Goal: Find specific page/section: Find specific page/section

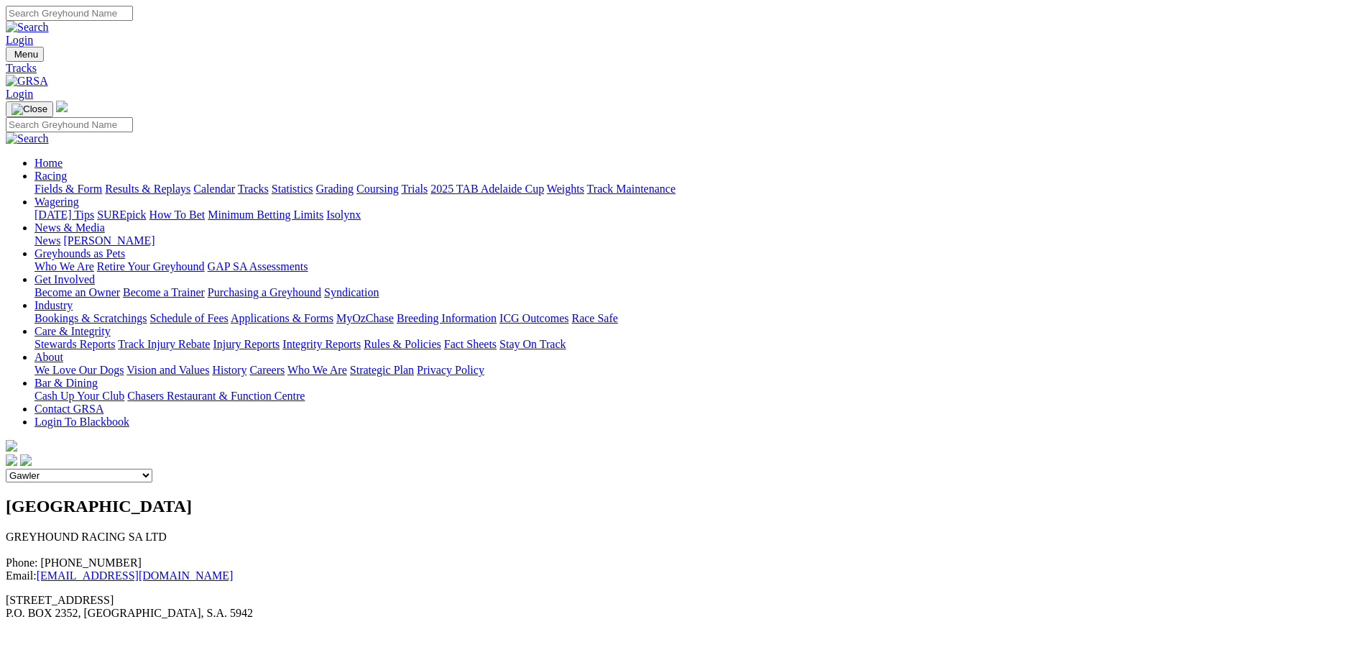
click at [152, 469] on select "Angle Park Gawler [GEOGRAPHIC_DATA] [PERSON_NAME][GEOGRAPHIC_DATA] [US_STATE] G…" at bounding box center [79, 476] width 147 height 14
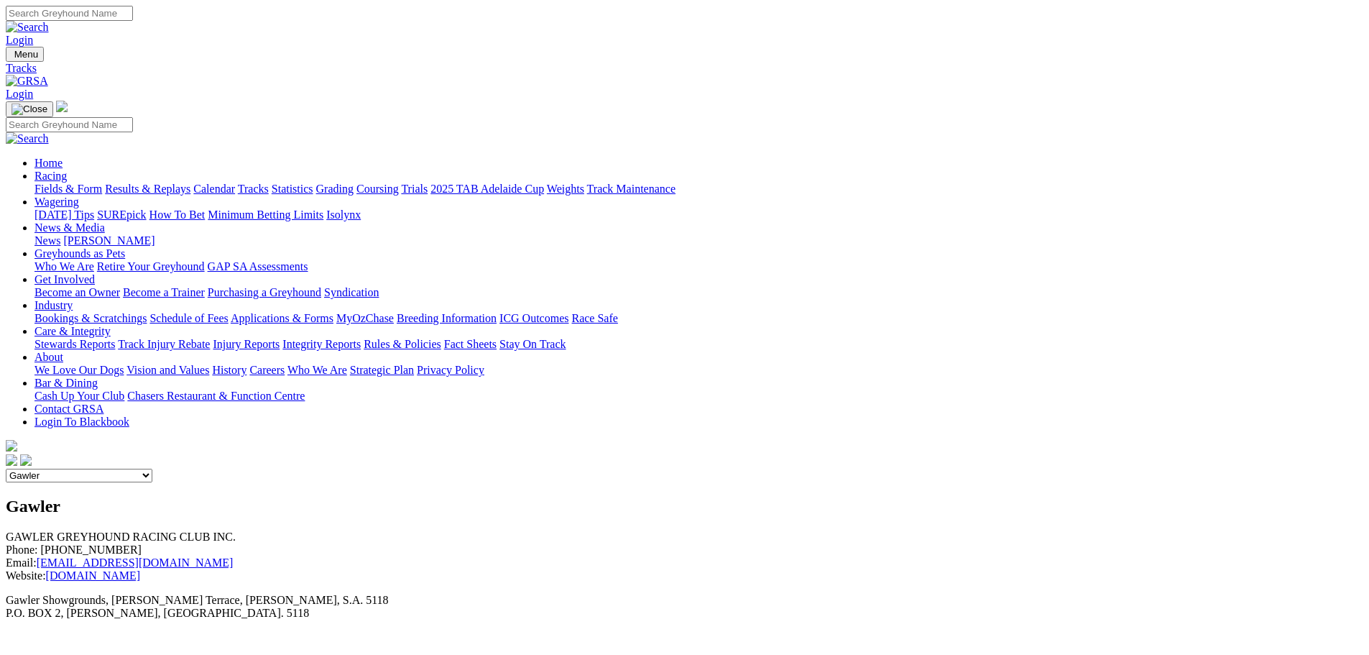
click at [152, 469] on select "Angle Park Gawler [GEOGRAPHIC_DATA] [PERSON_NAME][GEOGRAPHIC_DATA] [US_STATE] G…" at bounding box center [79, 476] width 147 height 14
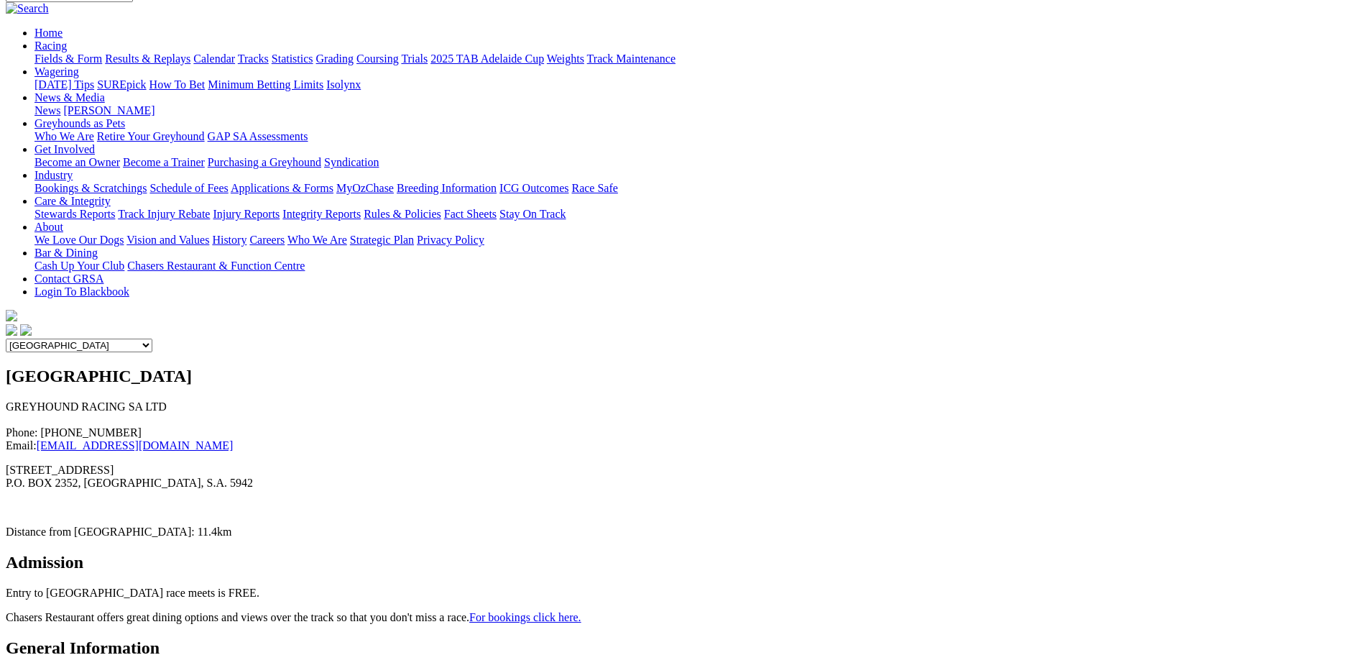
scroll to position [144, 0]
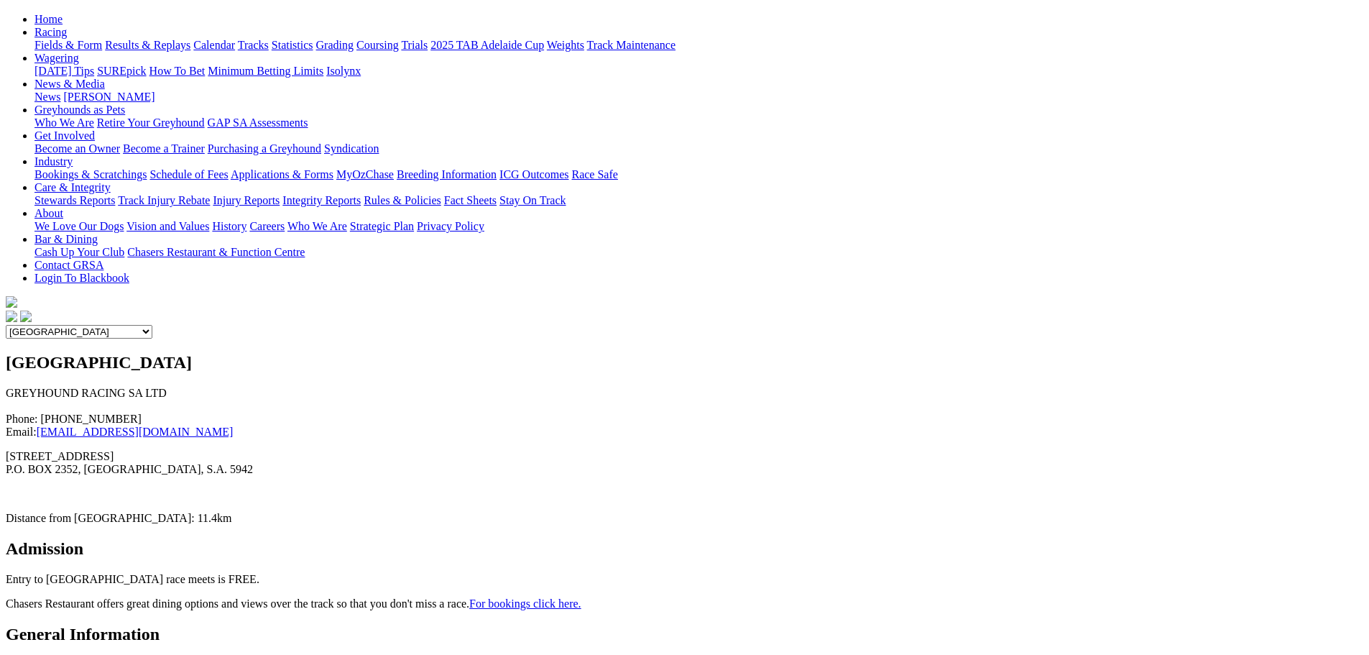
click at [152, 325] on select "Angle Park Gawler [GEOGRAPHIC_DATA] [PERSON_NAME][GEOGRAPHIC_DATA] [US_STATE] G…" at bounding box center [79, 332] width 147 height 14
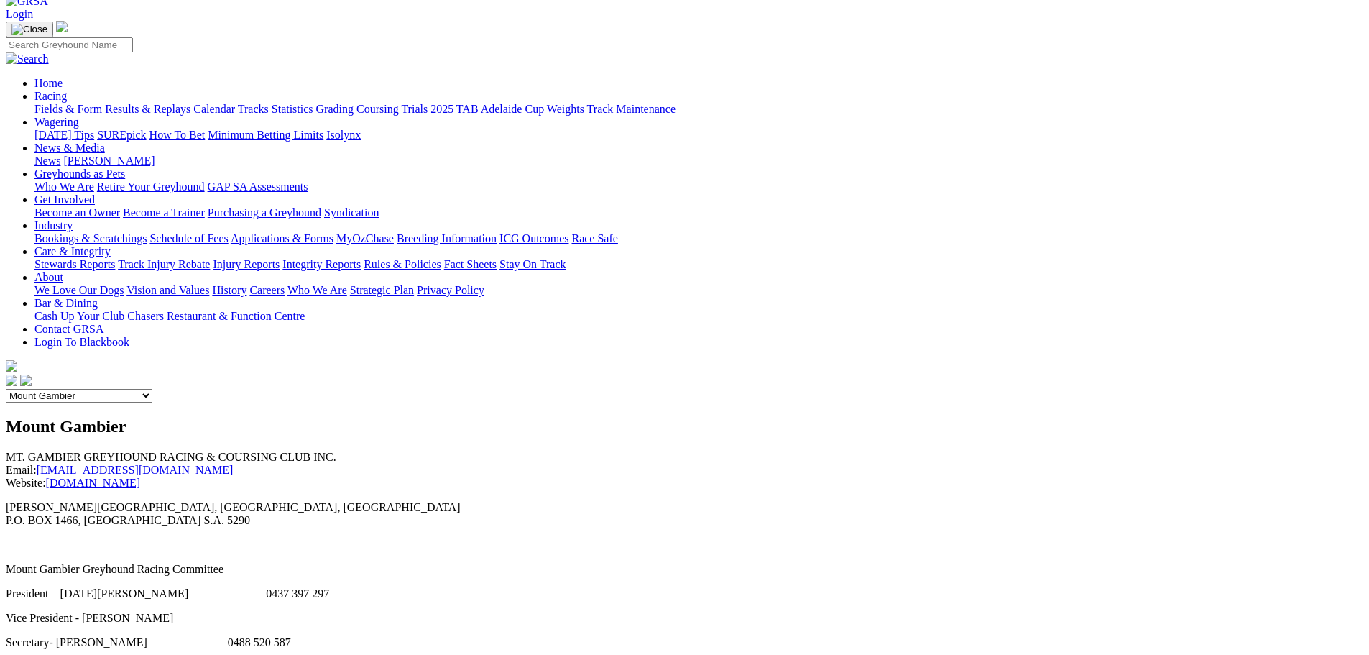
scroll to position [72, 0]
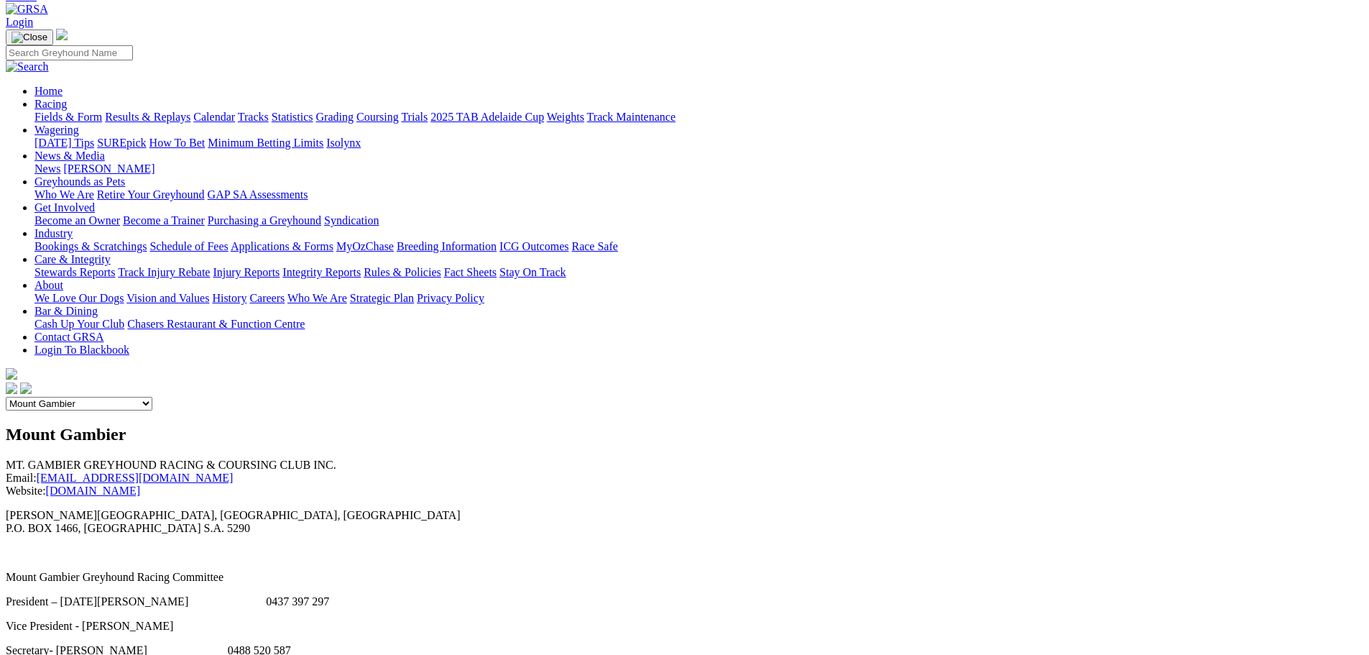
click at [152, 397] on select "Angle Park Gawler [GEOGRAPHIC_DATA] [PERSON_NAME][GEOGRAPHIC_DATA] [US_STATE] G…" at bounding box center [79, 404] width 147 height 14
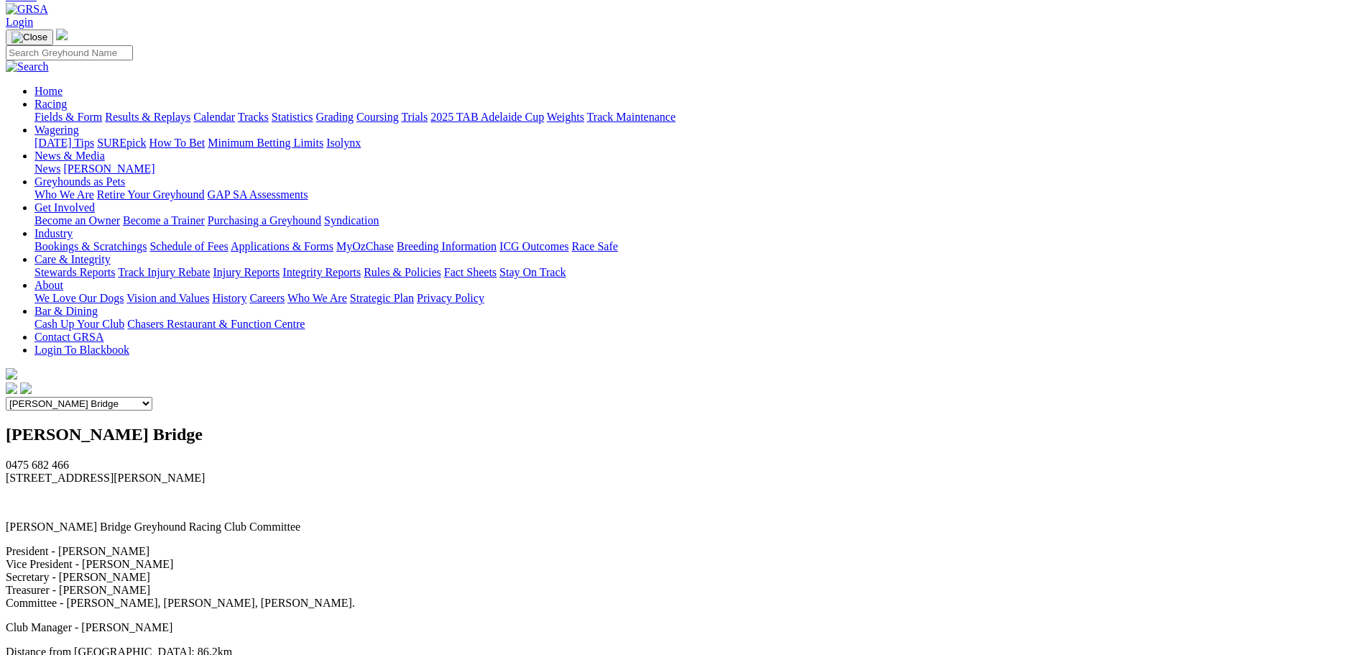
scroll to position [0, 0]
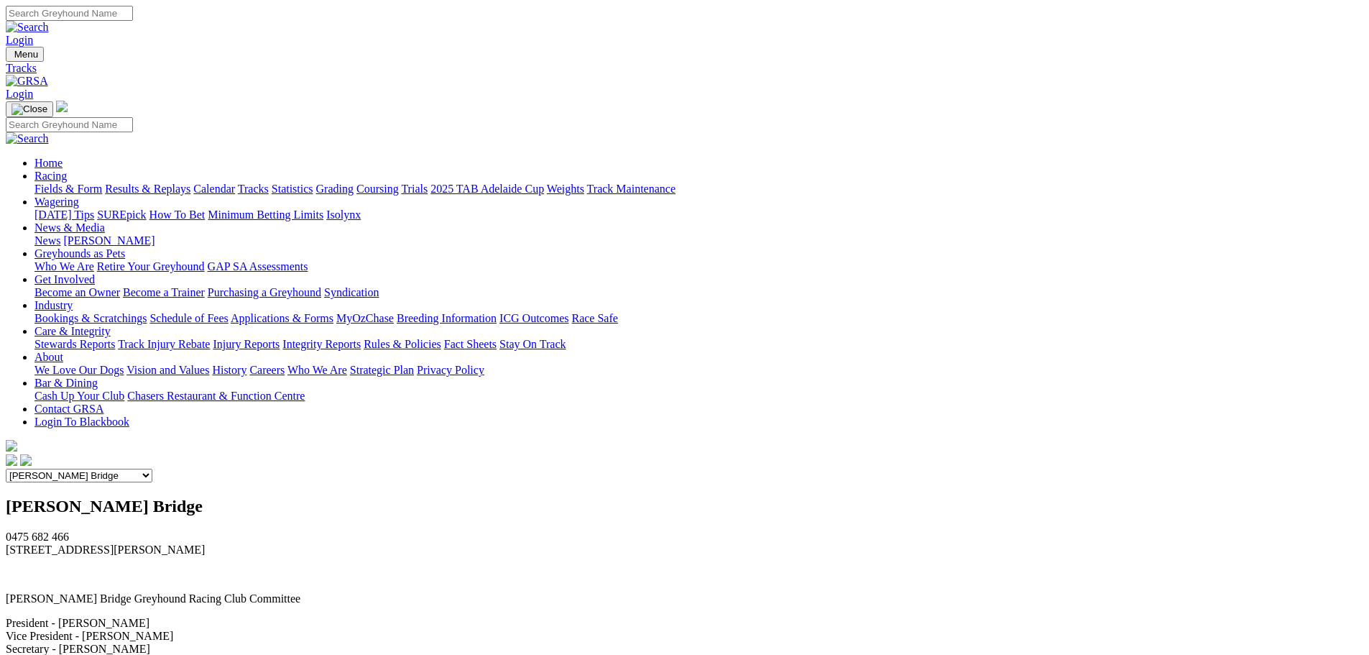
click at [152, 469] on select "Angle Park Gawler [GEOGRAPHIC_DATA] [PERSON_NAME][GEOGRAPHIC_DATA] [US_STATE] G…" at bounding box center [79, 476] width 147 height 14
select select "5"
click at [152, 469] on select "Angle Park Gawler [GEOGRAPHIC_DATA] [PERSON_NAME][GEOGRAPHIC_DATA] [US_STATE] G…" at bounding box center [79, 476] width 147 height 14
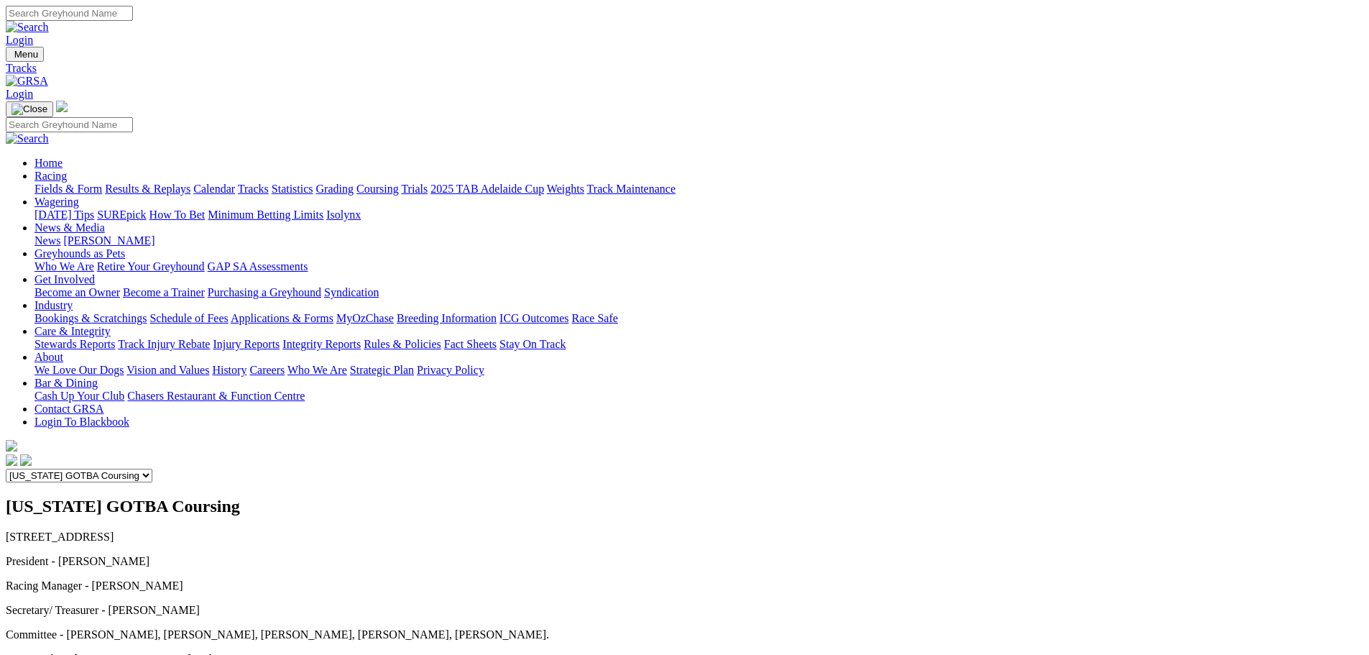
click at [152, 469] on select "Angle Park Gawler [GEOGRAPHIC_DATA] [PERSON_NAME][GEOGRAPHIC_DATA] [US_STATE] G…" at bounding box center [79, 476] width 147 height 14
